Goal: Navigation & Orientation: Find specific page/section

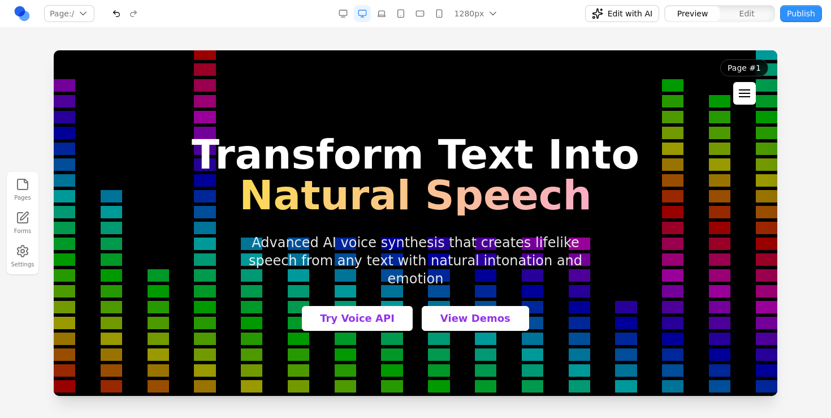
click at [747, 97] on div at bounding box center [744, 96] width 11 height 1
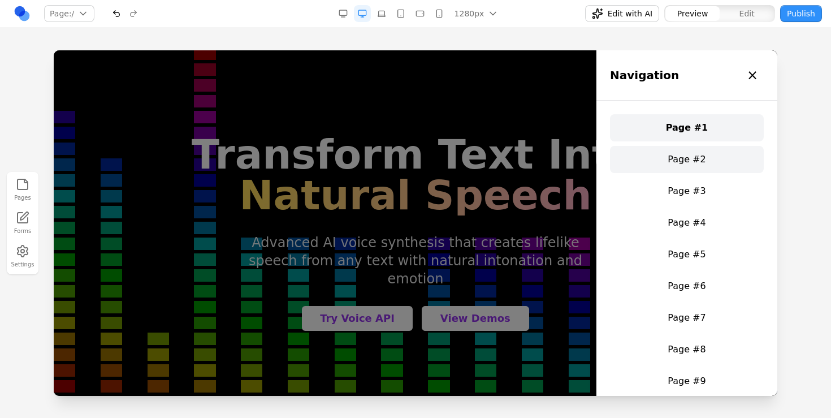
click at [720, 157] on link "Page #2" at bounding box center [687, 159] width 154 height 27
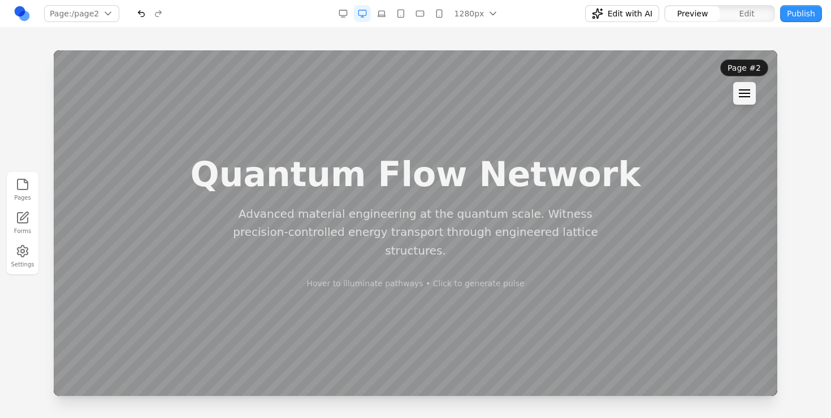
click at [735, 79] on header "Page #2 Navigation × Page #1 Page #2 Page #3 Page #4 Page #5 Page #6 Page #7 Pa…" at bounding box center [744, 81] width 66 height 63
click at [738, 90] on button at bounding box center [744, 93] width 23 height 23
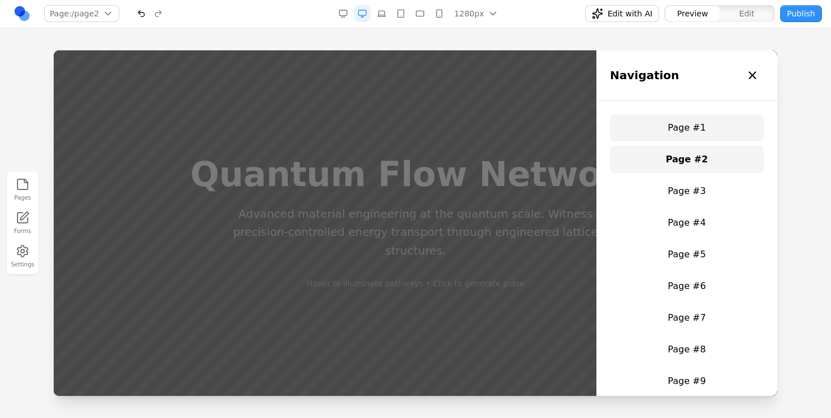
click at [696, 117] on link "Page #1" at bounding box center [687, 127] width 154 height 27
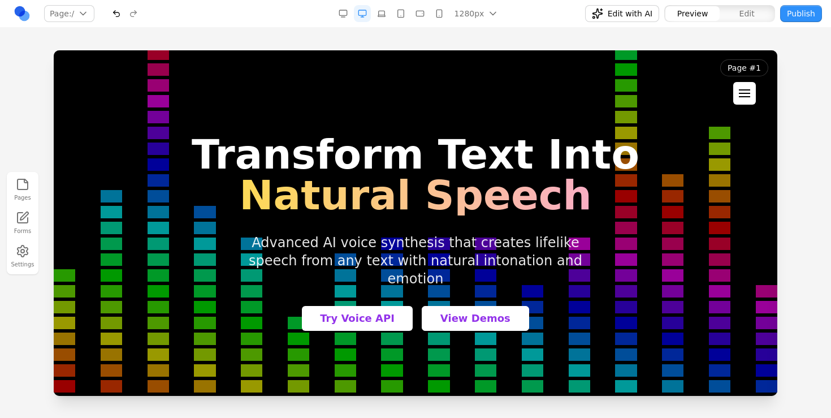
click at [743, 96] on div at bounding box center [744, 96] width 11 height 1
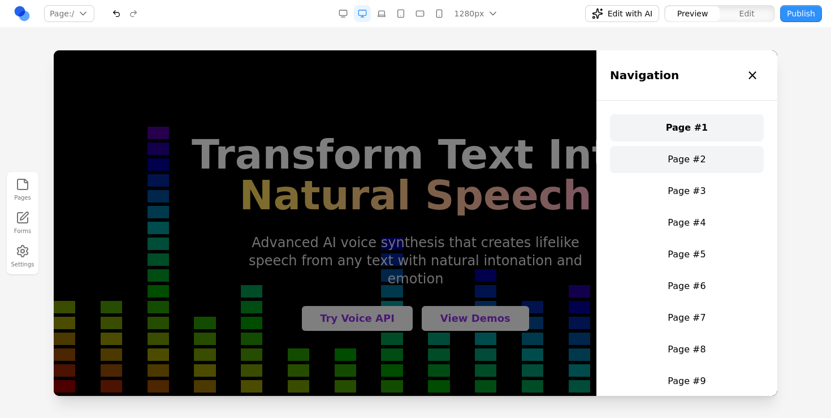
click at [710, 163] on link "Page #2" at bounding box center [687, 159] width 154 height 27
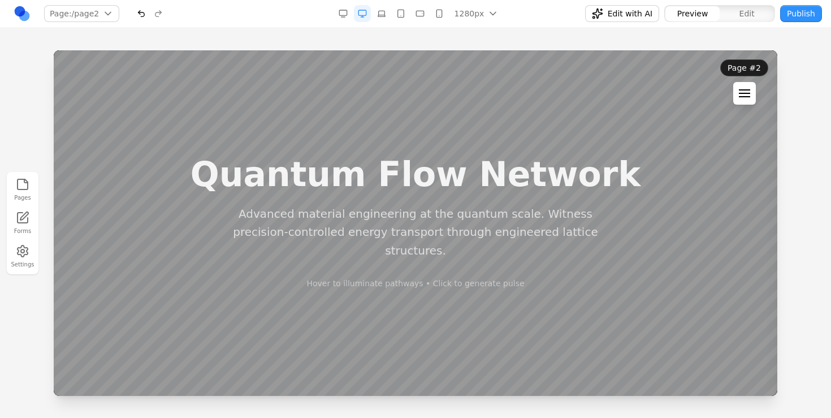
click at [741, 89] on div at bounding box center [744, 89] width 11 height 1
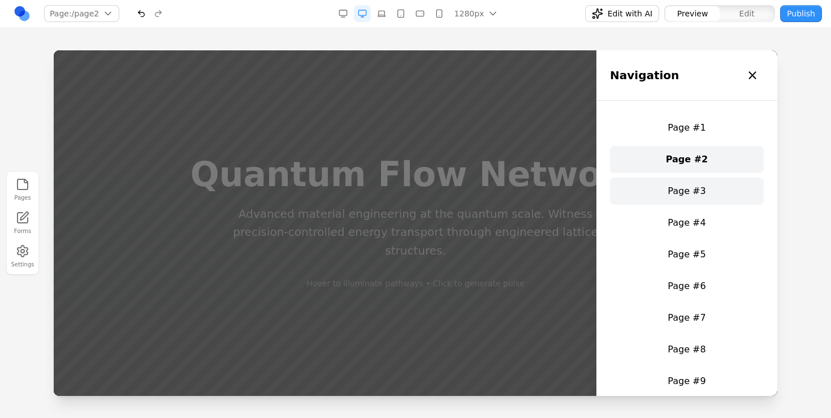
click at [675, 183] on link "Page #3" at bounding box center [687, 191] width 154 height 27
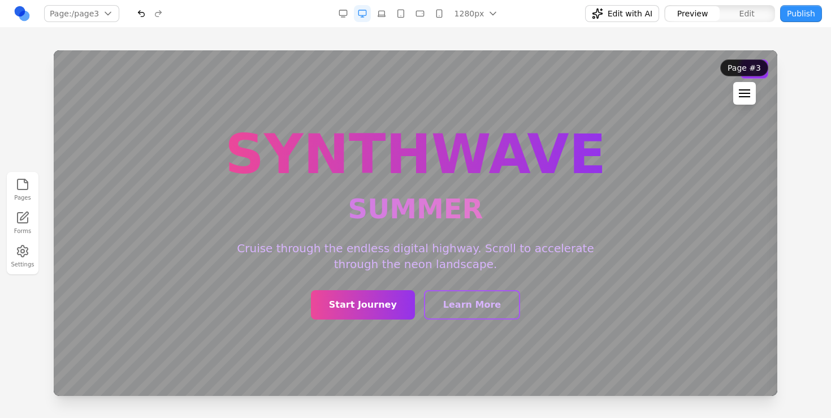
click at [736, 92] on button at bounding box center [744, 93] width 23 height 23
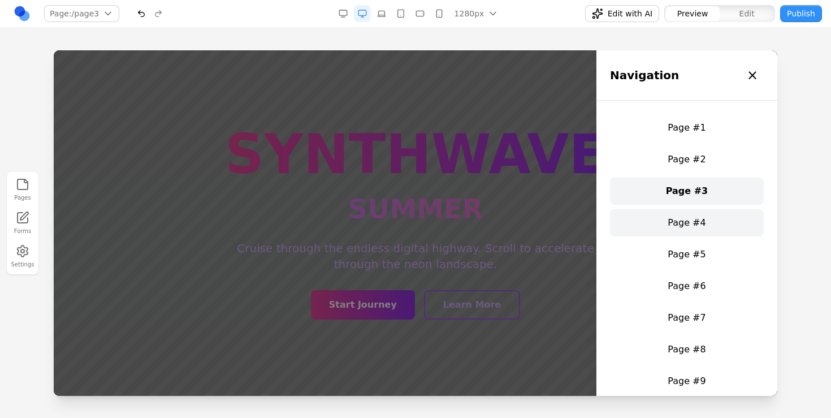
click at [707, 213] on link "Page #4" at bounding box center [687, 222] width 154 height 27
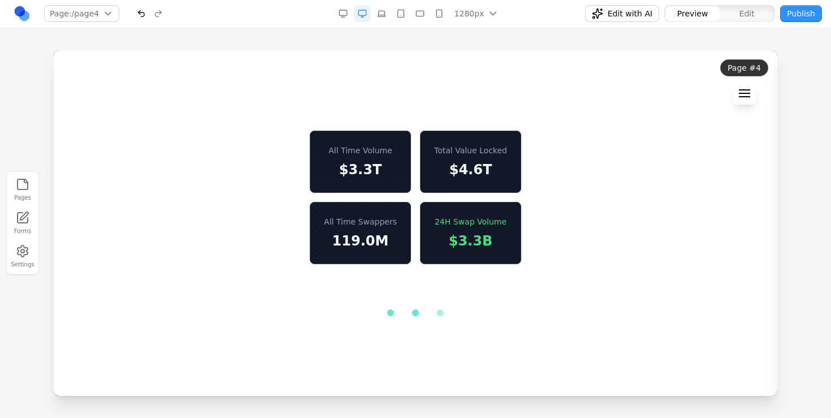
click at [748, 95] on div at bounding box center [744, 93] width 11 height 8
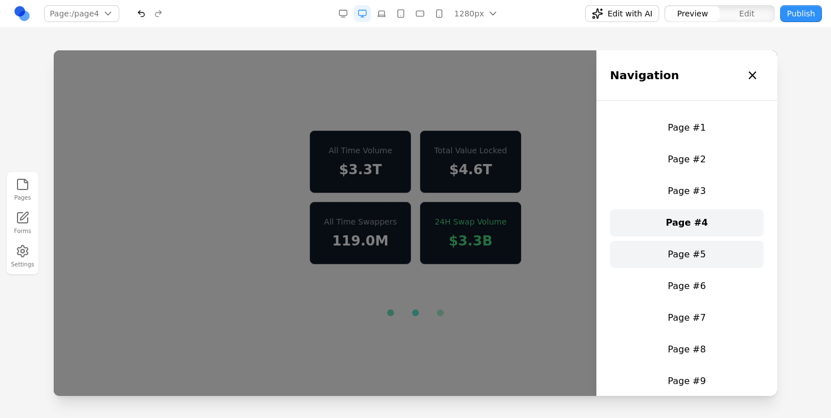
click at [689, 249] on link "Page #5" at bounding box center [687, 254] width 154 height 27
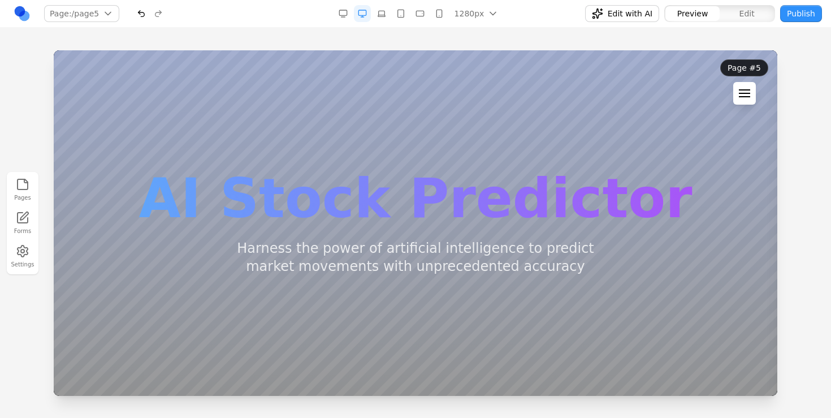
click at [744, 99] on button at bounding box center [744, 93] width 23 height 23
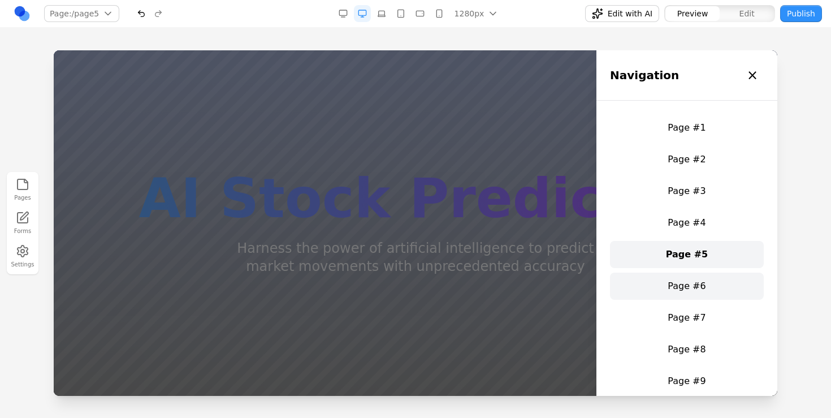
click at [706, 279] on link "Page #6" at bounding box center [687, 285] width 154 height 27
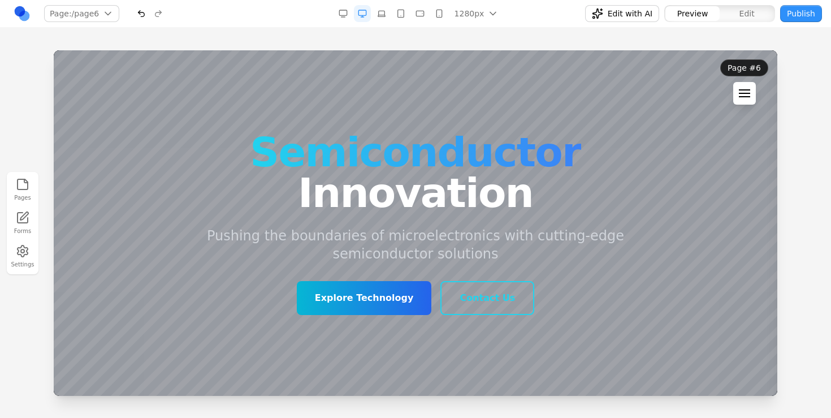
click at [754, 94] on button at bounding box center [744, 93] width 23 height 23
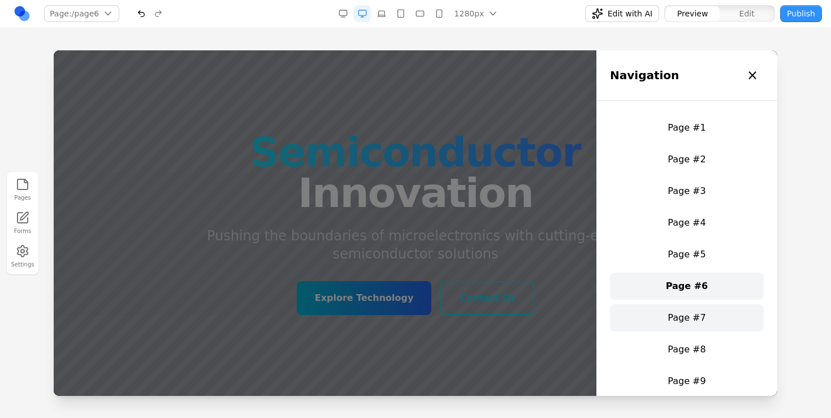
click at [686, 313] on link "Page #7" at bounding box center [687, 317] width 154 height 27
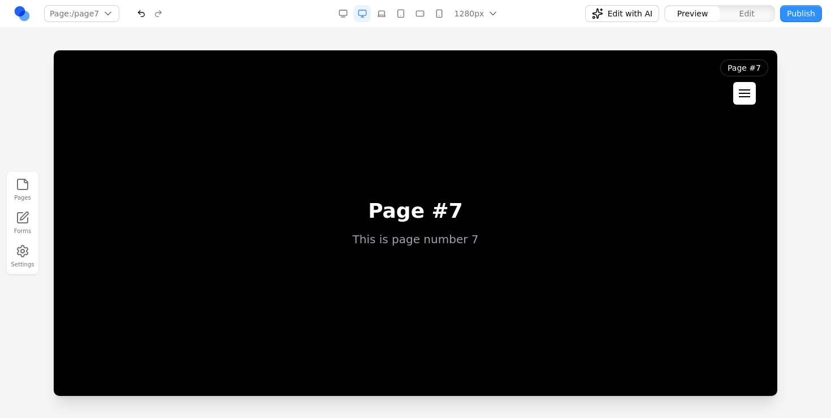
click at [742, 92] on div at bounding box center [744, 93] width 11 height 8
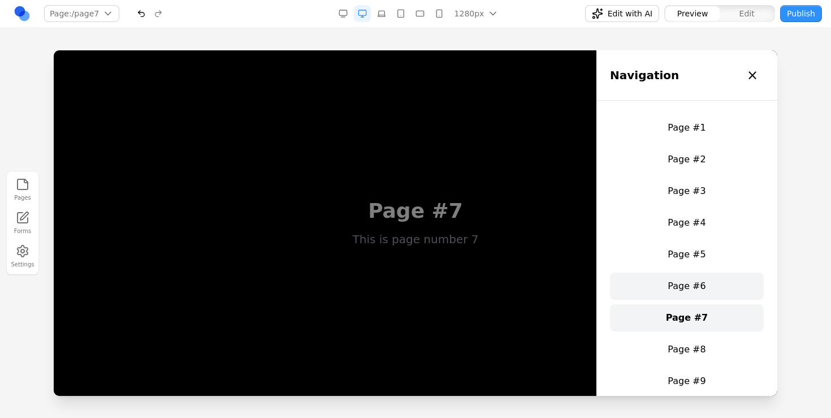
click at [691, 273] on link "Page #6" at bounding box center [687, 285] width 154 height 27
